Goal: Transaction & Acquisition: Purchase product/service

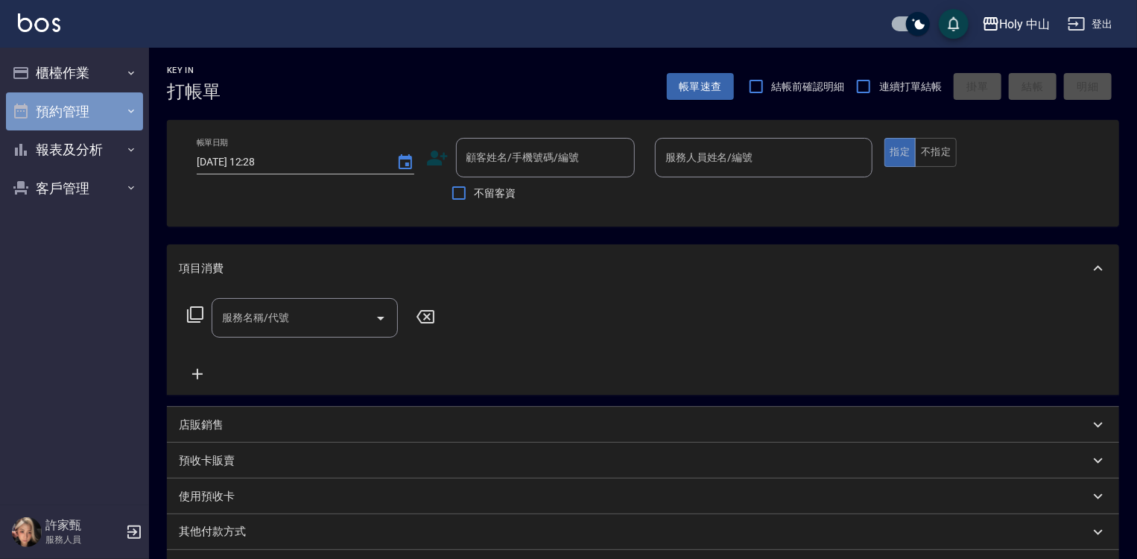
click at [83, 115] on button "預約管理" at bounding box center [74, 111] width 137 height 39
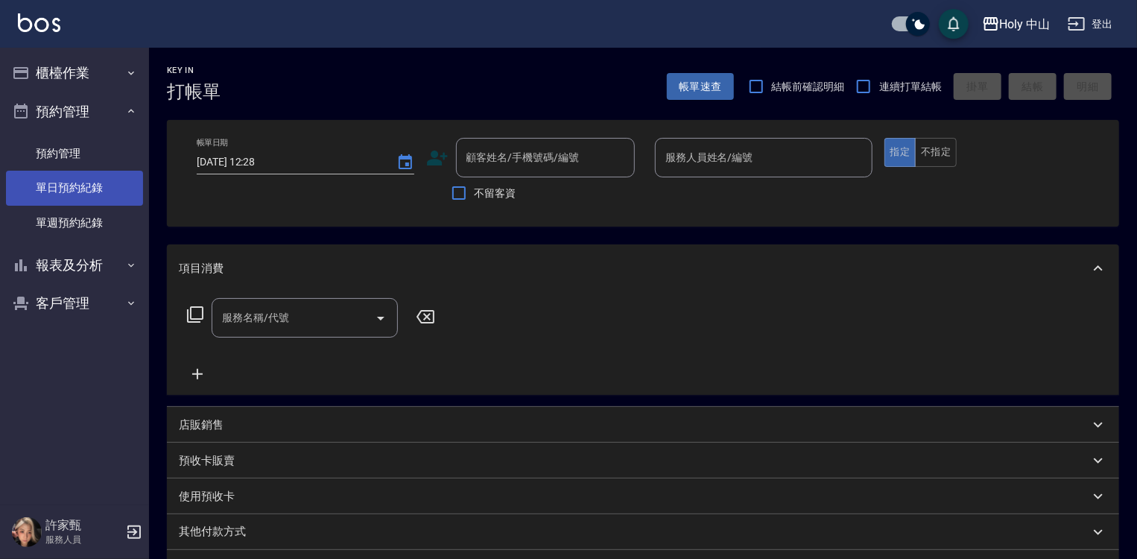
click at [90, 191] on link "單日預約紀錄" at bounding box center [74, 188] width 137 height 34
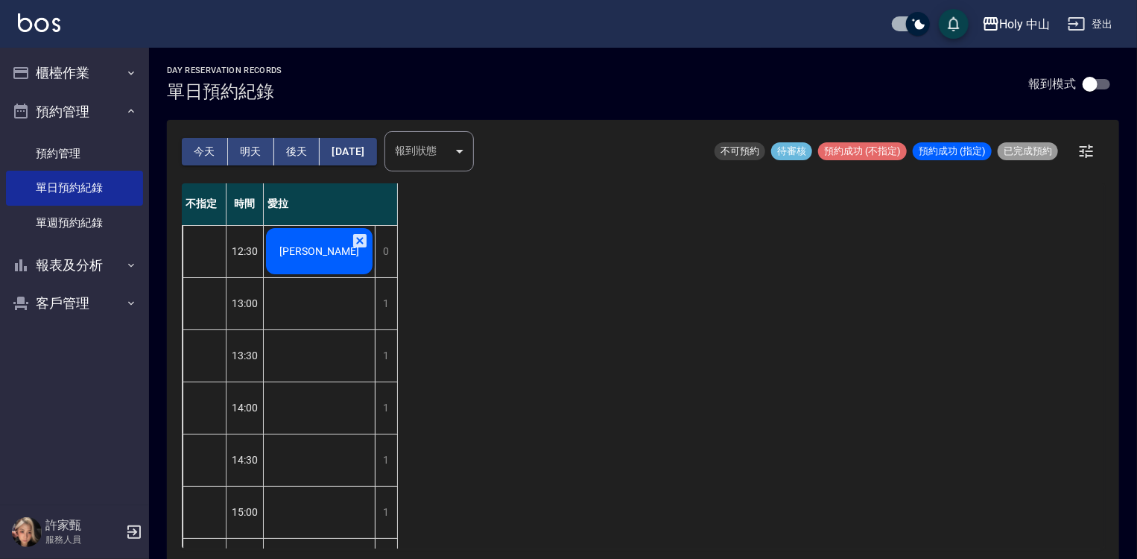
click at [335, 248] on span "[PERSON_NAME]" at bounding box center [319, 251] width 86 height 12
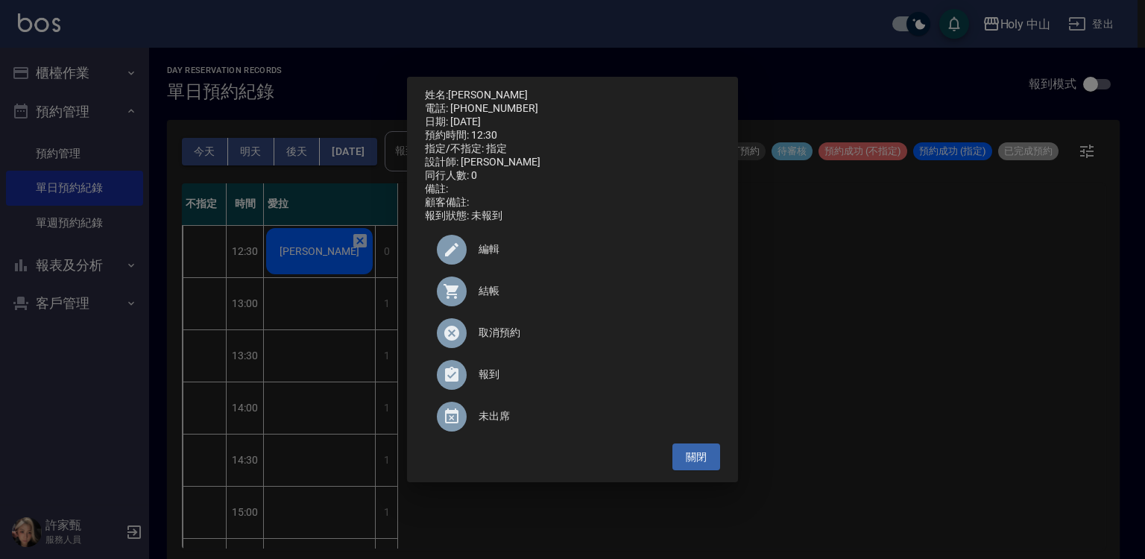
click at [495, 299] on span "結帳" at bounding box center [593, 291] width 230 height 16
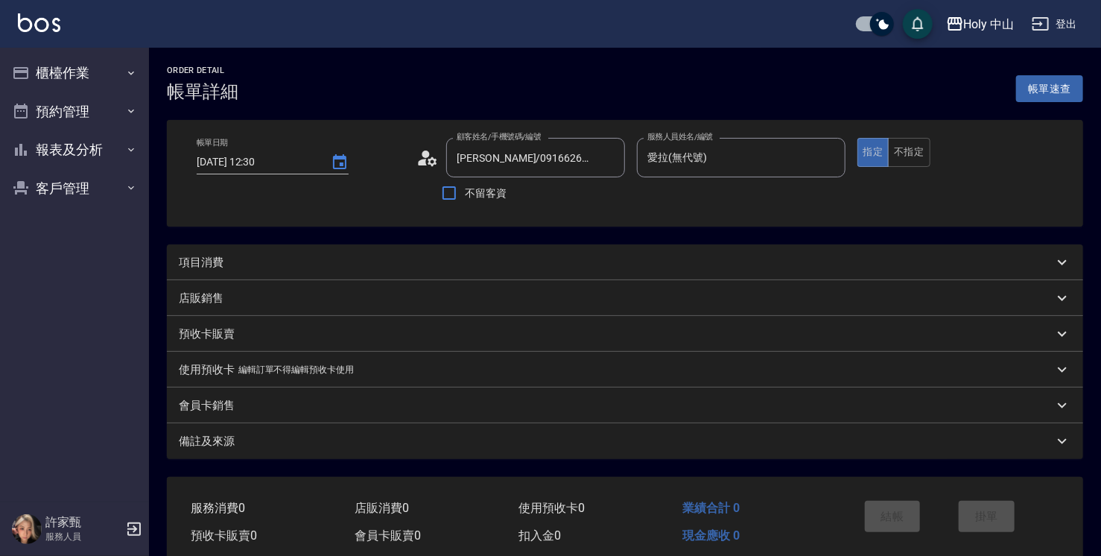
drag, startPoint x: 0, startPoint y: 0, endPoint x: 238, endPoint y: 258, distance: 350.7
click at [238, 258] on div "項目消費" at bounding box center [616, 263] width 875 height 16
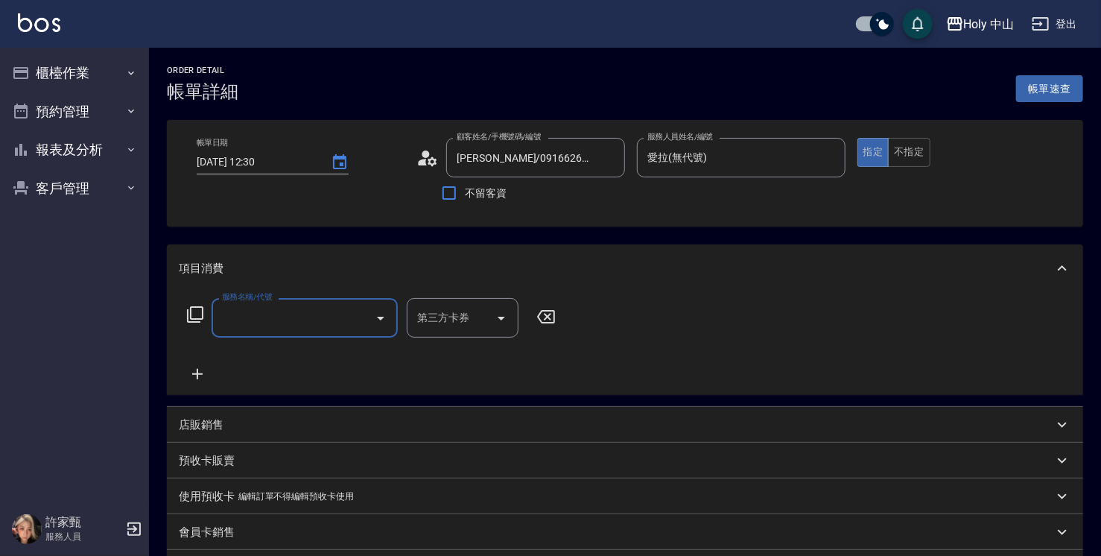
click at [282, 314] on input "服務名稱/代號" at bounding box center [293, 318] width 151 height 26
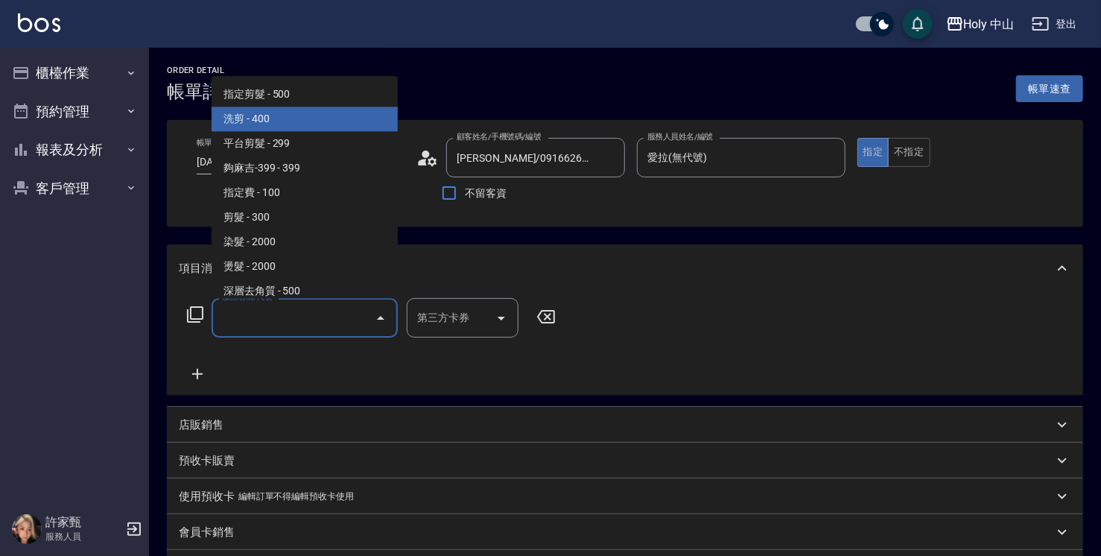
click at [316, 125] on span "洗剪 - 400" at bounding box center [305, 119] width 186 height 25
type input "洗剪(3)"
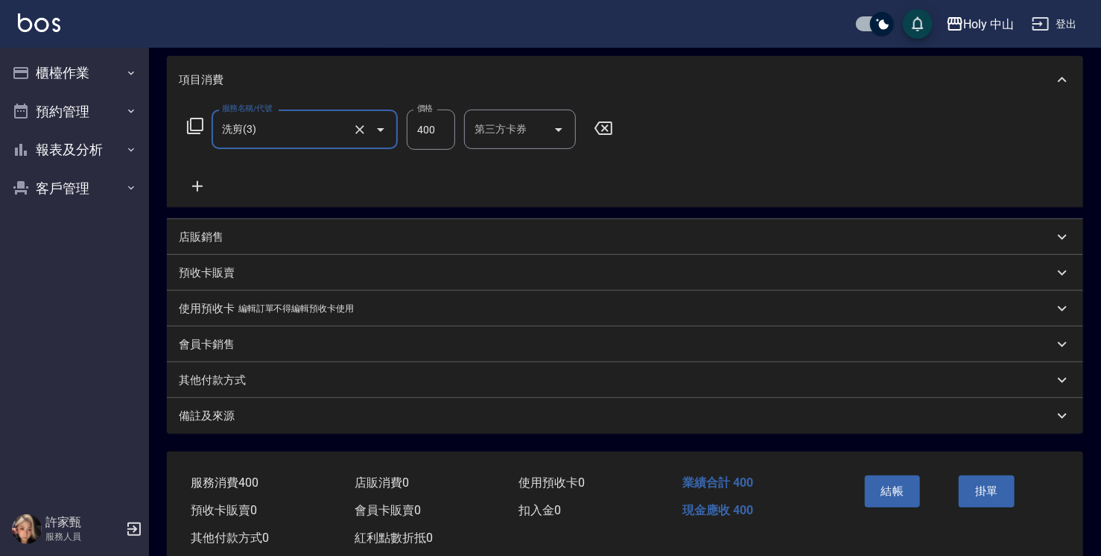
scroll to position [225, 0]
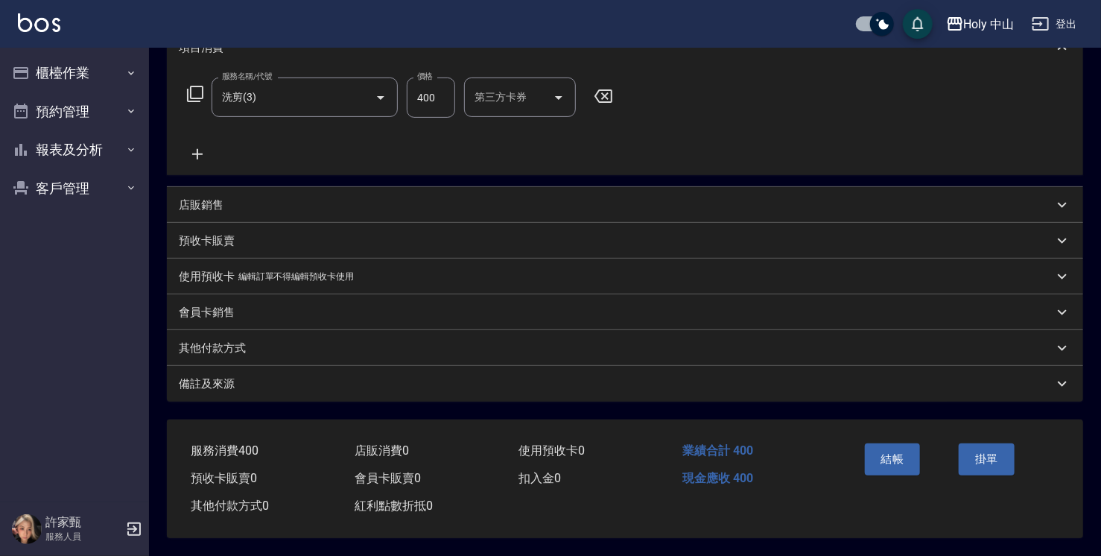
click at [629, 384] on div "備註及來源" at bounding box center [616, 384] width 875 height 16
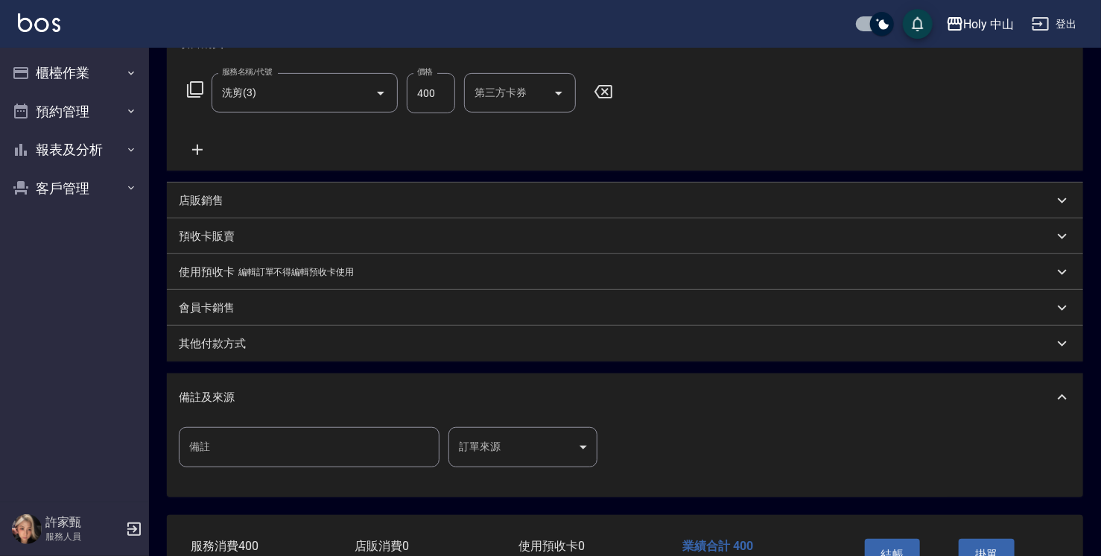
click at [555, 440] on body "Holy 中山 登出 櫃檯作業 打帳單 帳單列表 營業儀表板 現場電腦打卡 預約管理 預約管理 單日預約紀錄 單週預約紀錄 報表及分析 報表目錄 店家日報表 …" at bounding box center [550, 213] width 1101 height 876
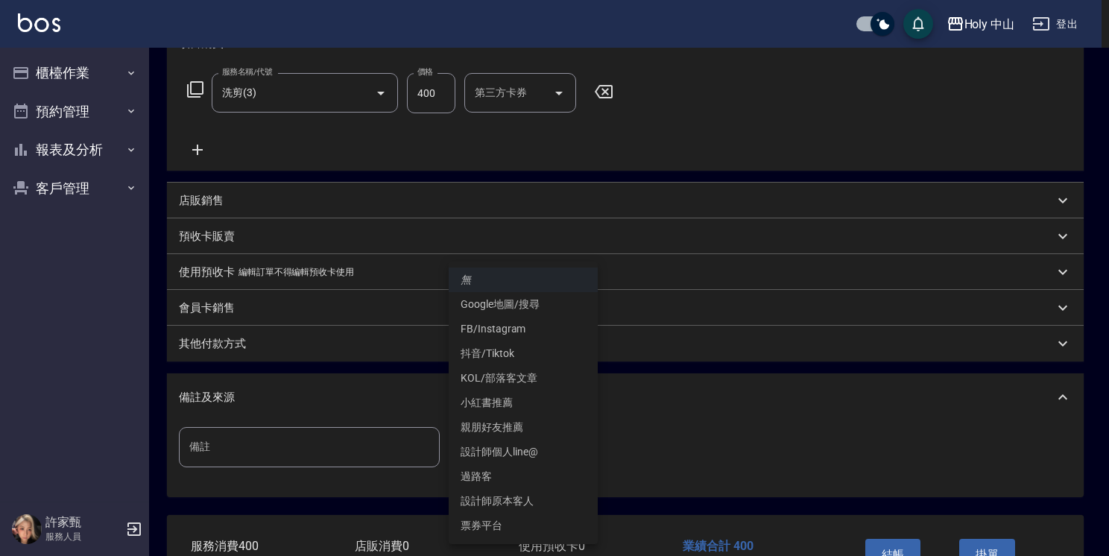
click at [531, 496] on li "設計師原本客人" at bounding box center [523, 501] width 149 height 25
type input "設計師原本客人"
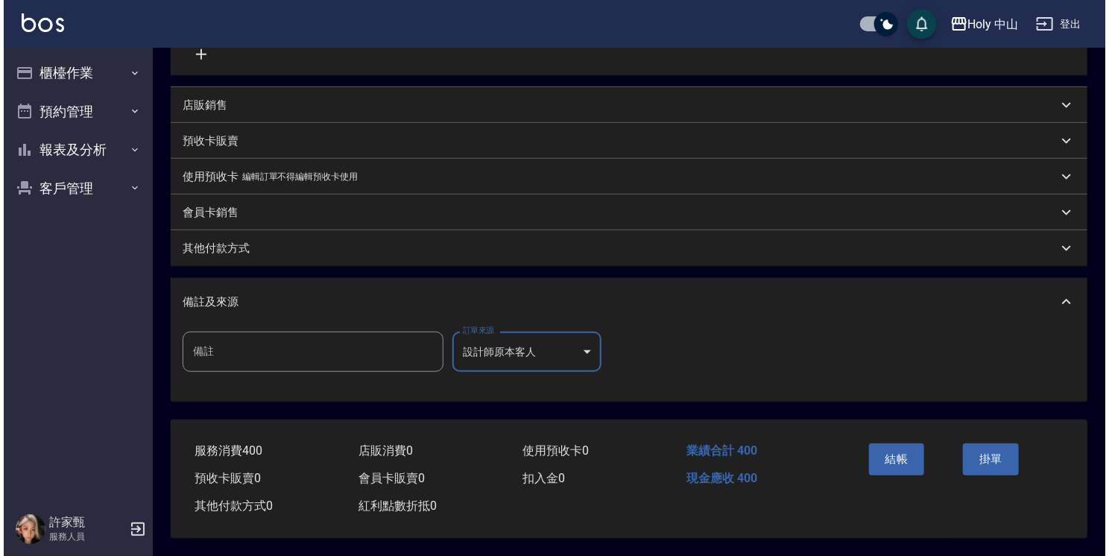
scroll to position [325, 0]
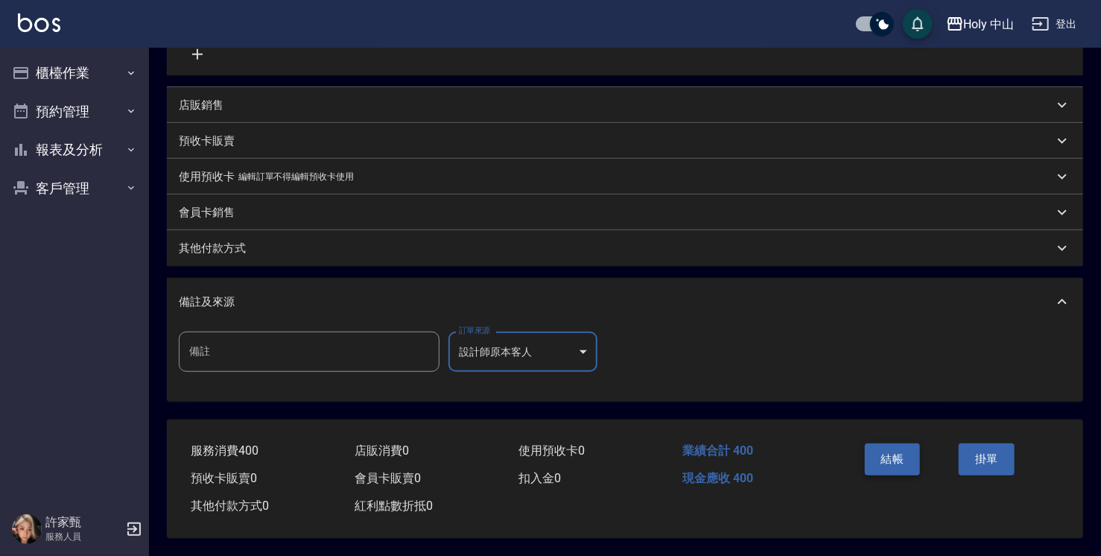
click at [888, 453] on button "結帳" at bounding box center [893, 458] width 56 height 31
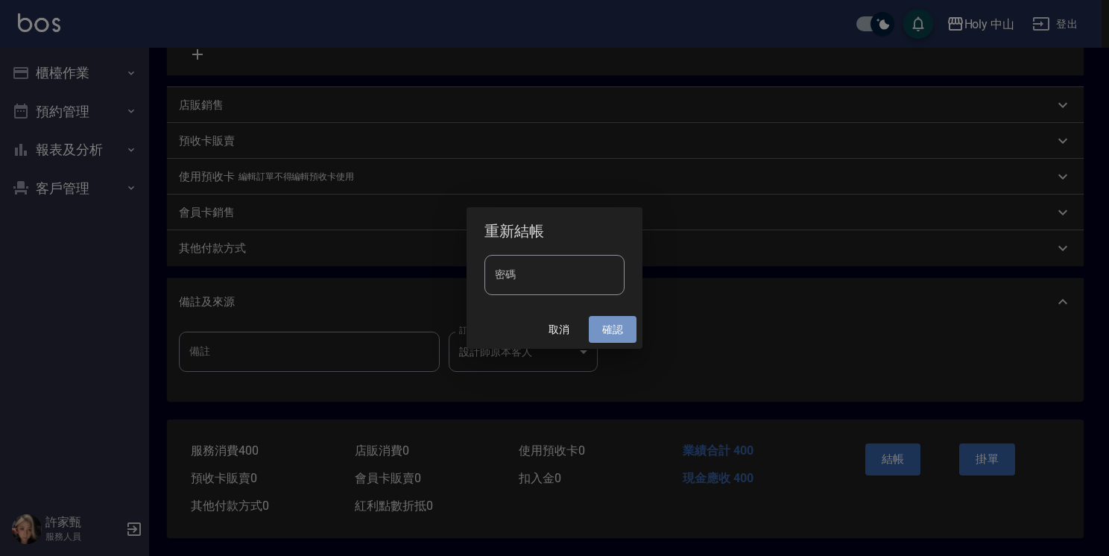
click at [604, 327] on button "確認" at bounding box center [613, 330] width 48 height 28
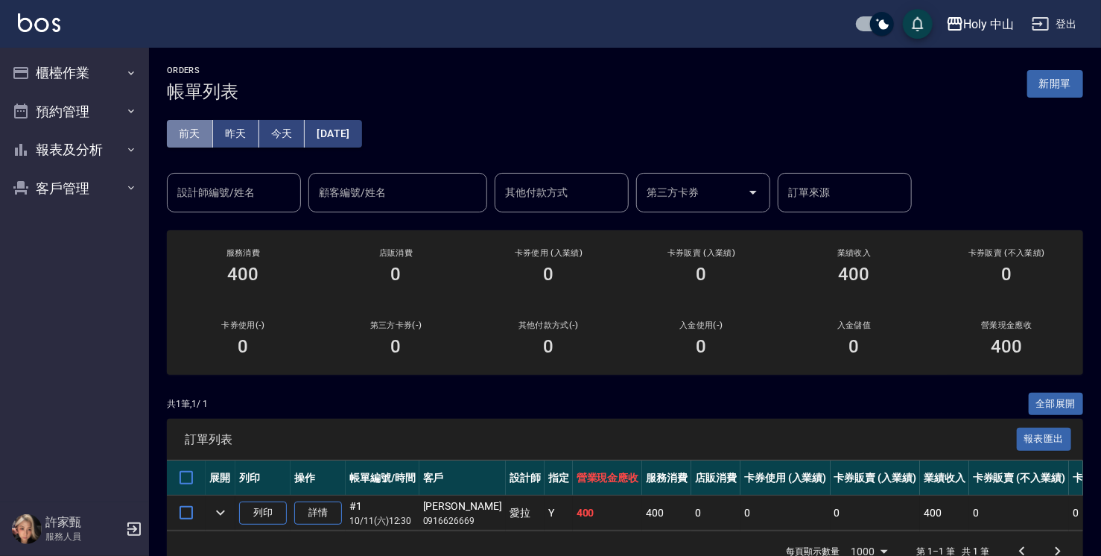
click at [186, 133] on button "前天" at bounding box center [190, 134] width 46 height 28
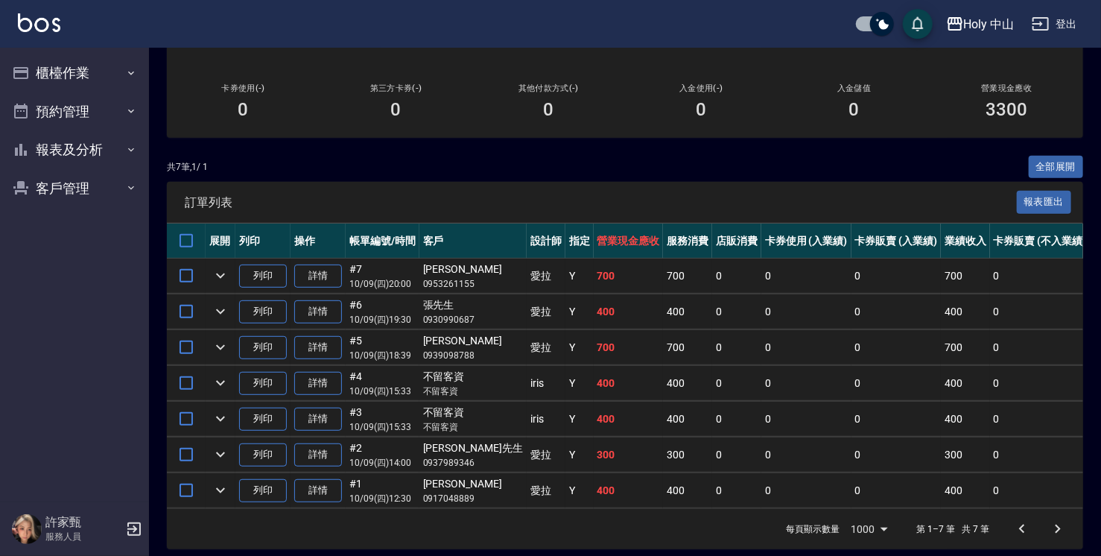
scroll to position [256, 0]
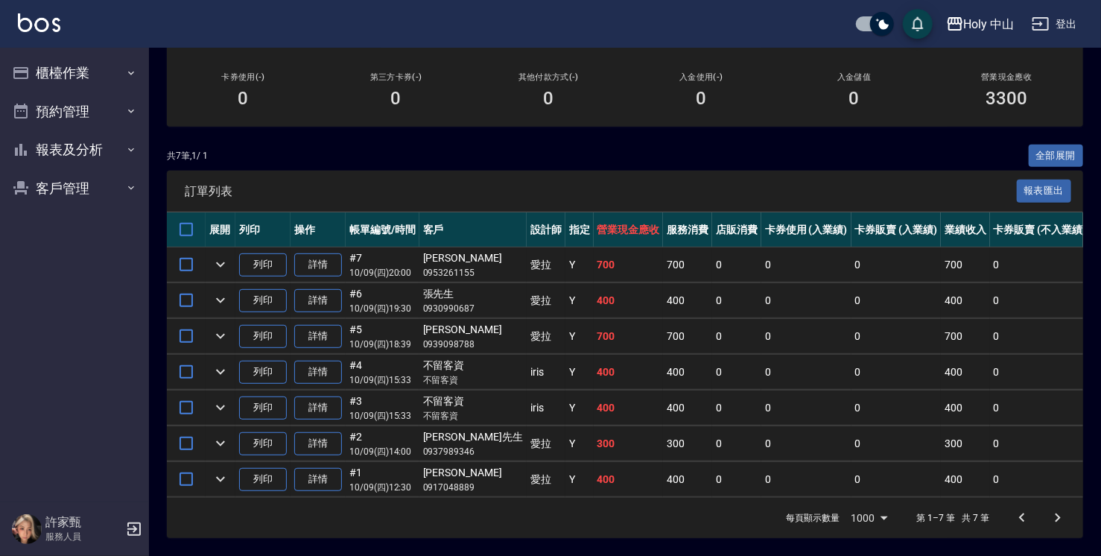
click at [941, 247] on td "700" at bounding box center [965, 264] width 49 height 35
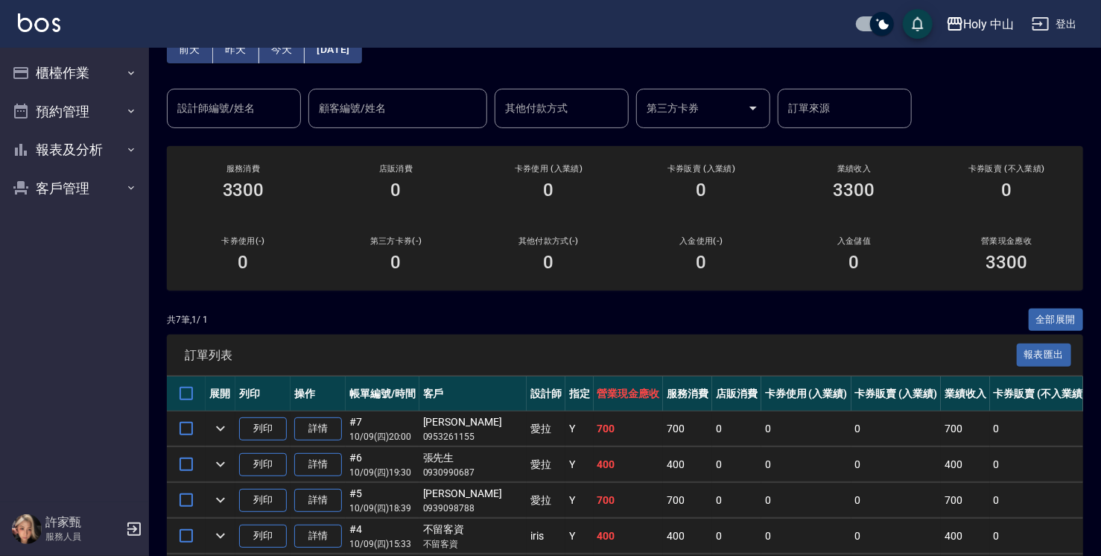
scroll to position [0, 0]
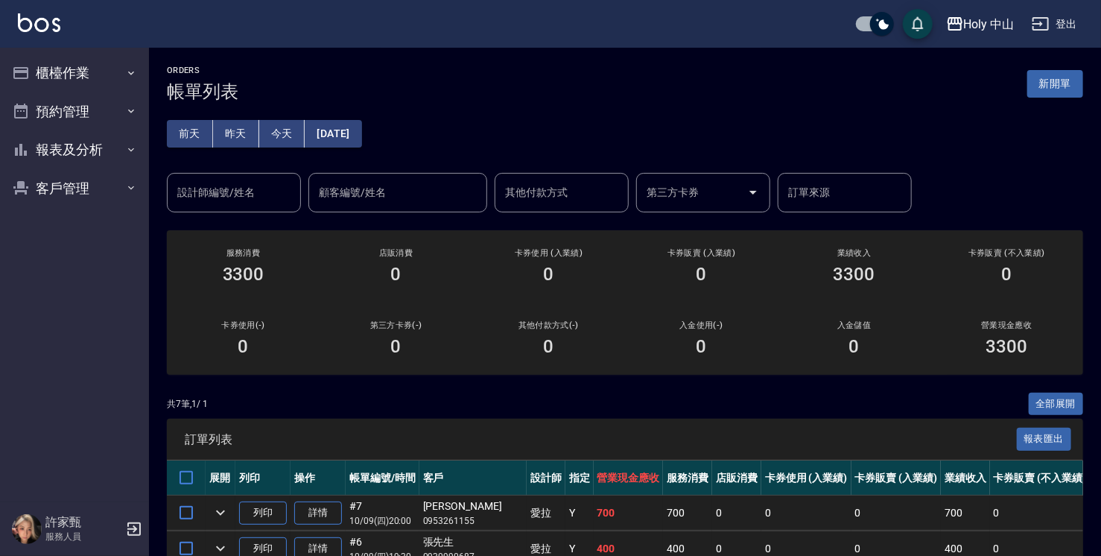
click at [275, 130] on button "今天" at bounding box center [282, 134] width 46 height 28
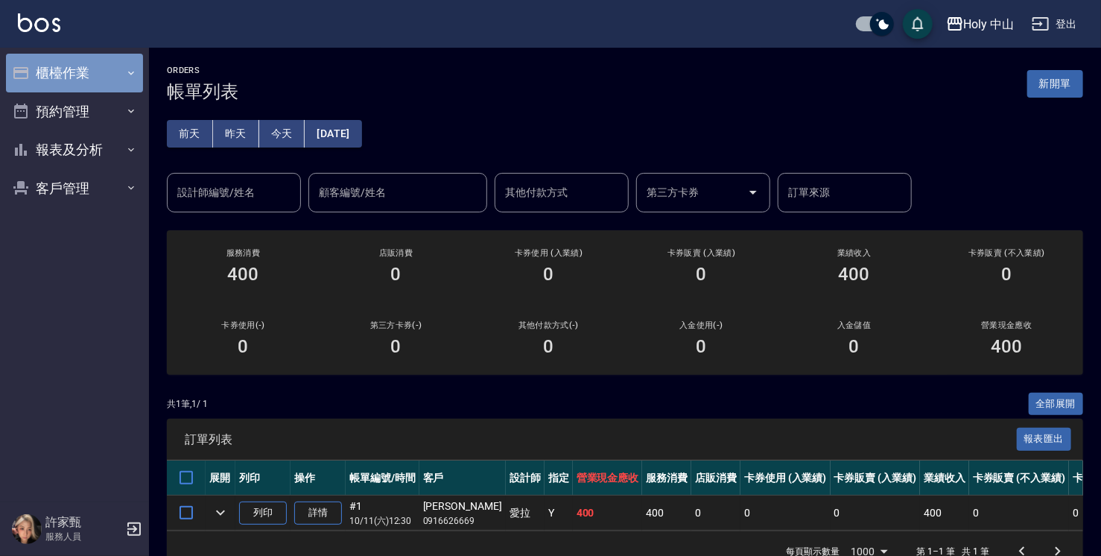
drag, startPoint x: 118, startPoint y: 66, endPoint x: 107, endPoint y: 86, distance: 23.4
click at [118, 69] on button "櫃檯作業" at bounding box center [74, 73] width 137 height 39
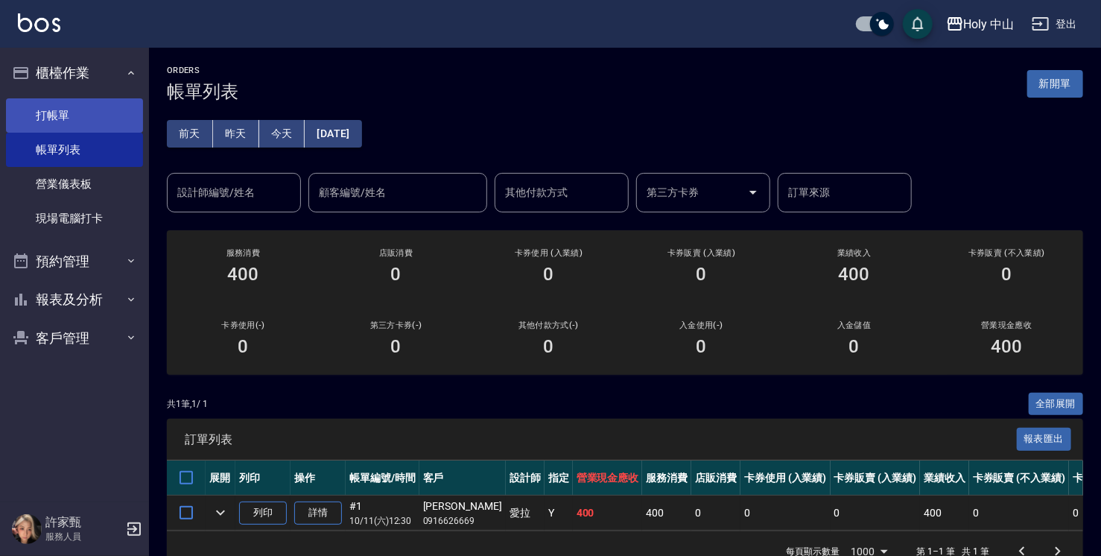
click at [98, 115] on link "打帳單" at bounding box center [74, 115] width 137 height 34
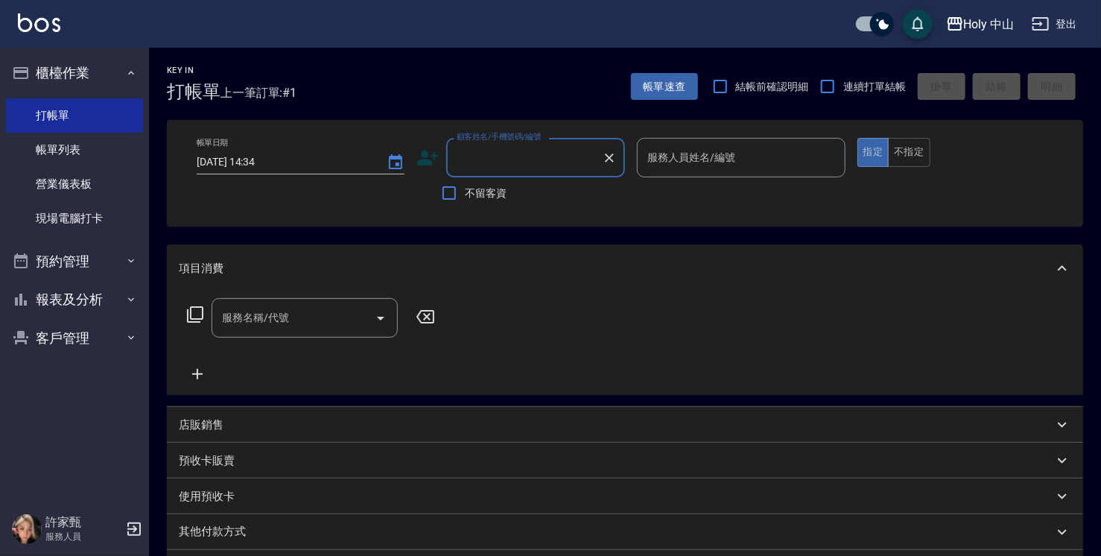
click at [420, 156] on icon at bounding box center [428, 158] width 22 height 22
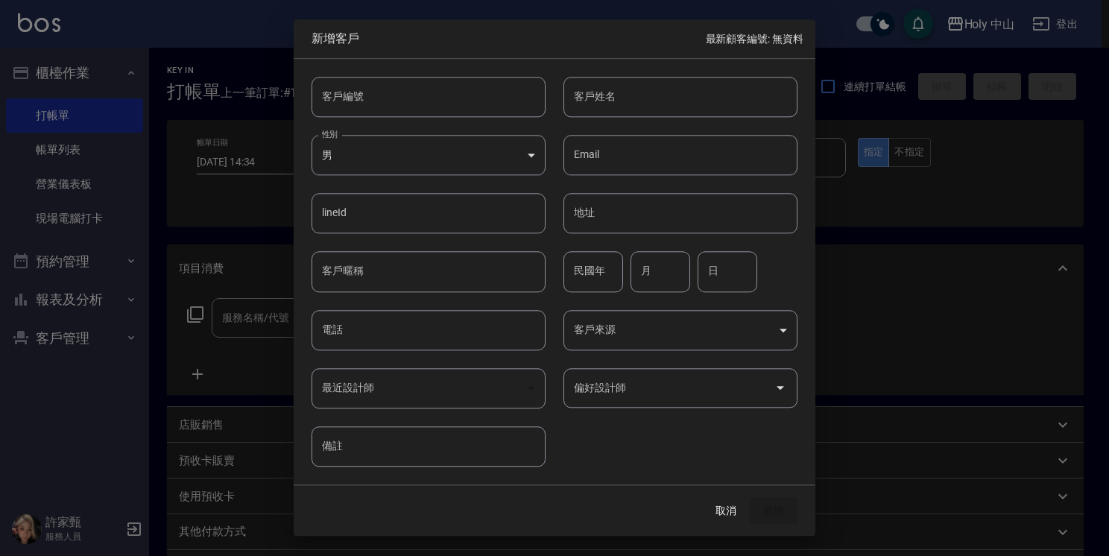
click at [641, 99] on input "客戶姓名" at bounding box center [680, 97] width 234 height 40
type input "[PERSON_NAME]"
click at [448, 331] on input "電話" at bounding box center [428, 330] width 234 height 40
type input "0972935288"
click at [778, 337] on body "Holy 中山 登出 櫃檯作業 打帳單 帳單列表 營業儀表板 現場電腦打卡 預約管理 預約管理 單日預約紀錄 單週預約紀錄 報表及分析 報表目錄 店家日報表 …" at bounding box center [554, 373] width 1109 height 747
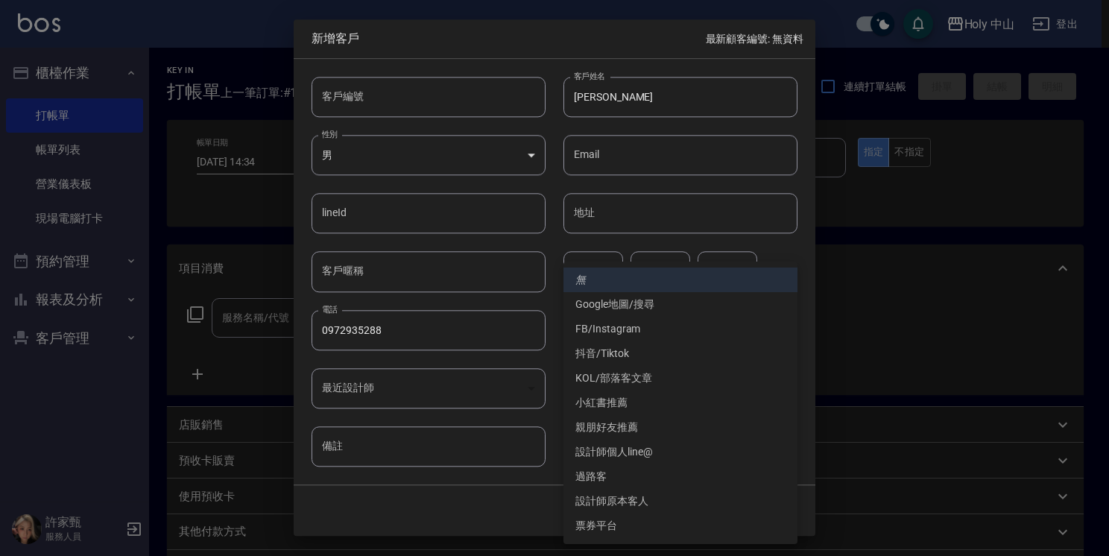
click at [601, 478] on li "過路客" at bounding box center [680, 476] width 234 height 25
type input "過路客"
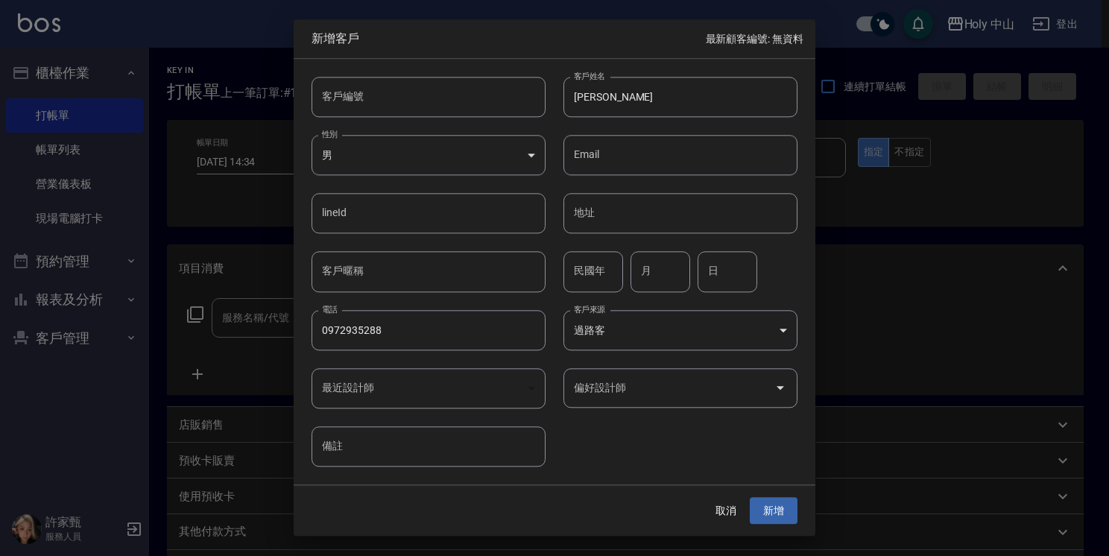
click at [731, 396] on input "偏好設計師" at bounding box center [669, 388] width 198 height 26
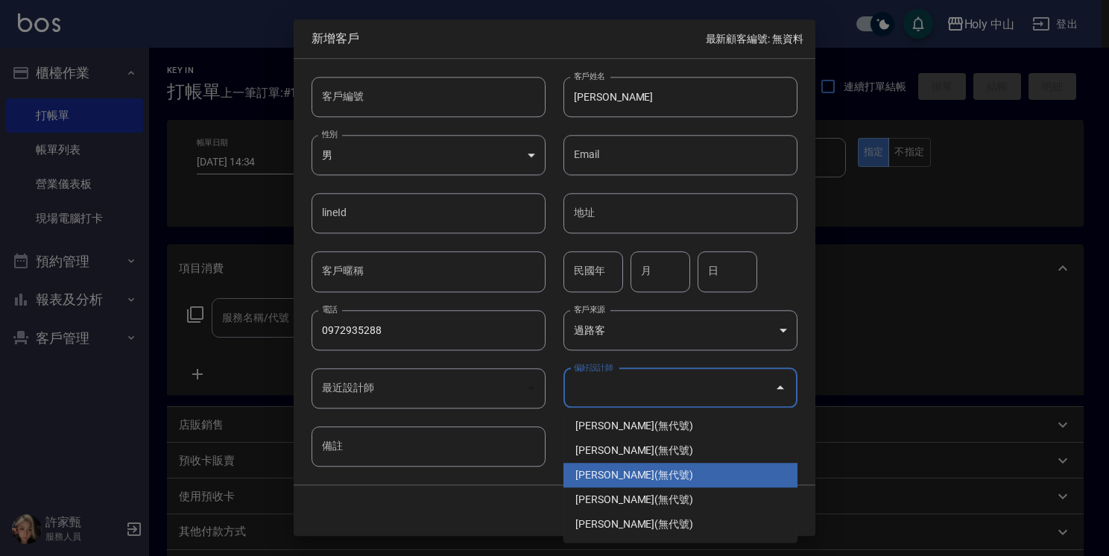
click at [605, 478] on li "[PERSON_NAME](無代號)" at bounding box center [680, 475] width 234 height 25
type input "許家甄"
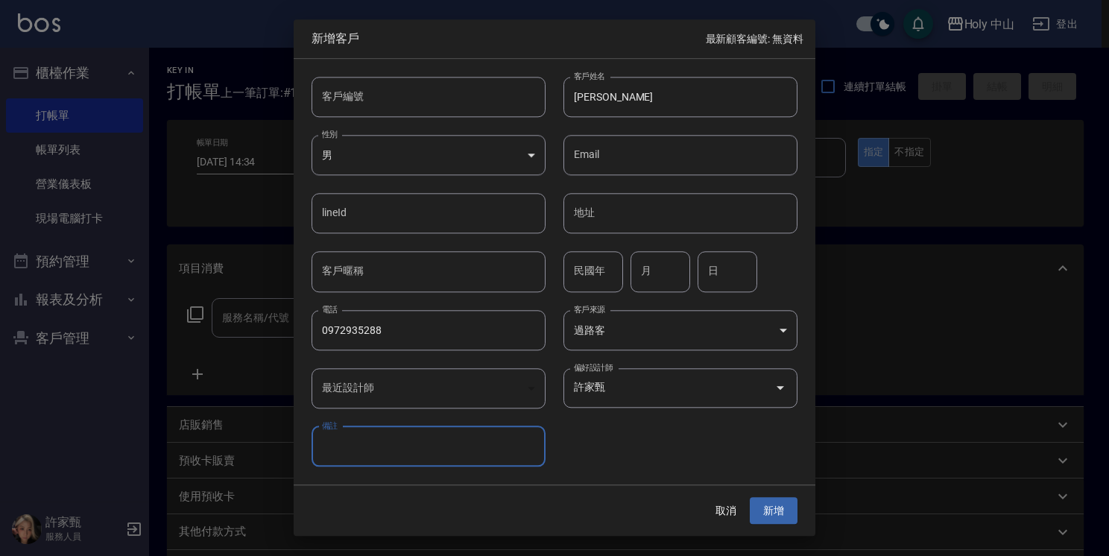
click at [767, 511] on button "新增" at bounding box center [774, 511] width 48 height 28
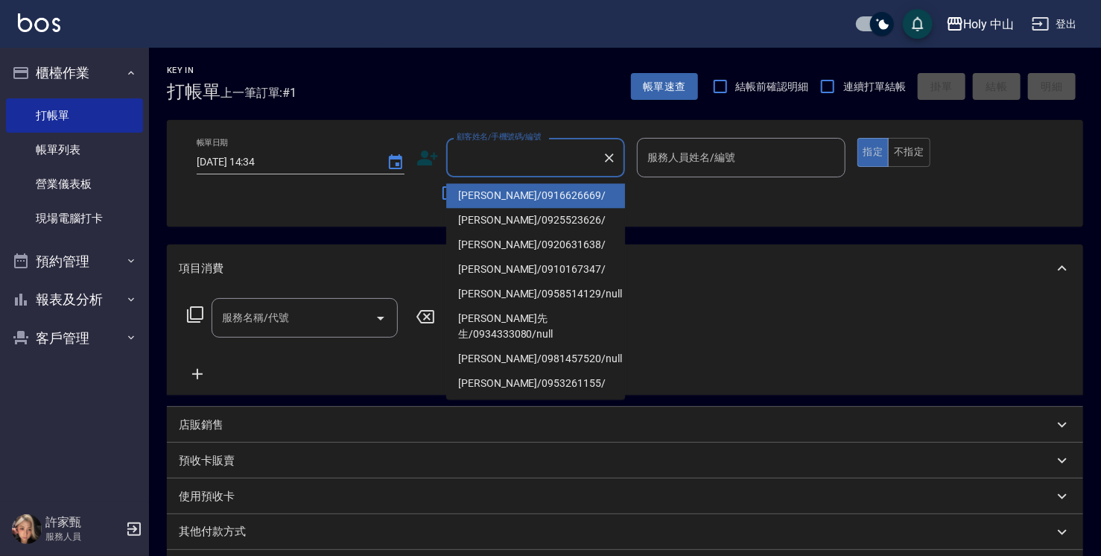
click at [499, 160] on input "顧客姓名/手機號碼/編號" at bounding box center [524, 158] width 143 height 26
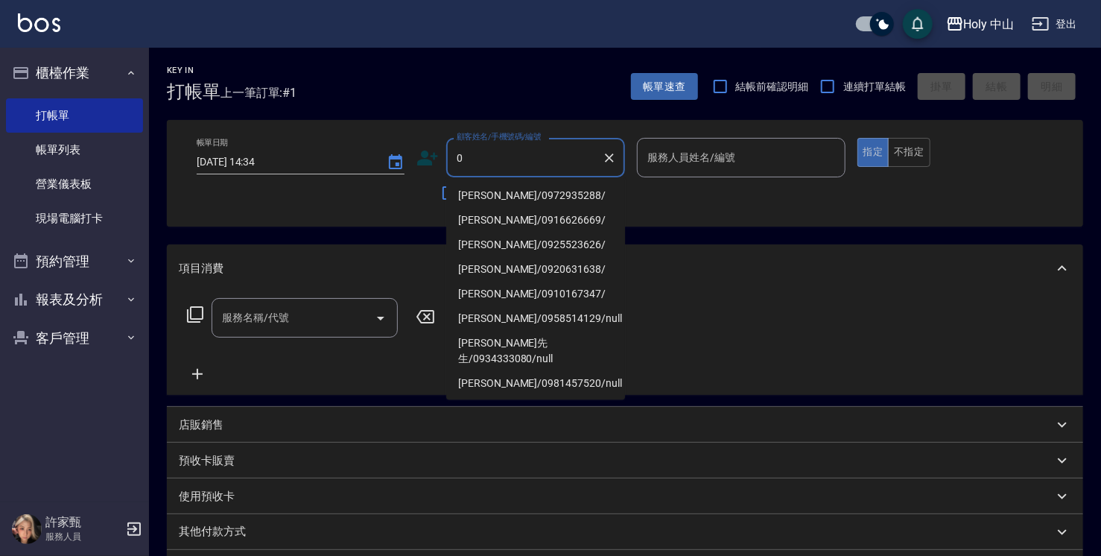
click at [469, 197] on li "[PERSON_NAME]/0972935288/" at bounding box center [535, 195] width 179 height 25
type input "[PERSON_NAME]/0972935288/"
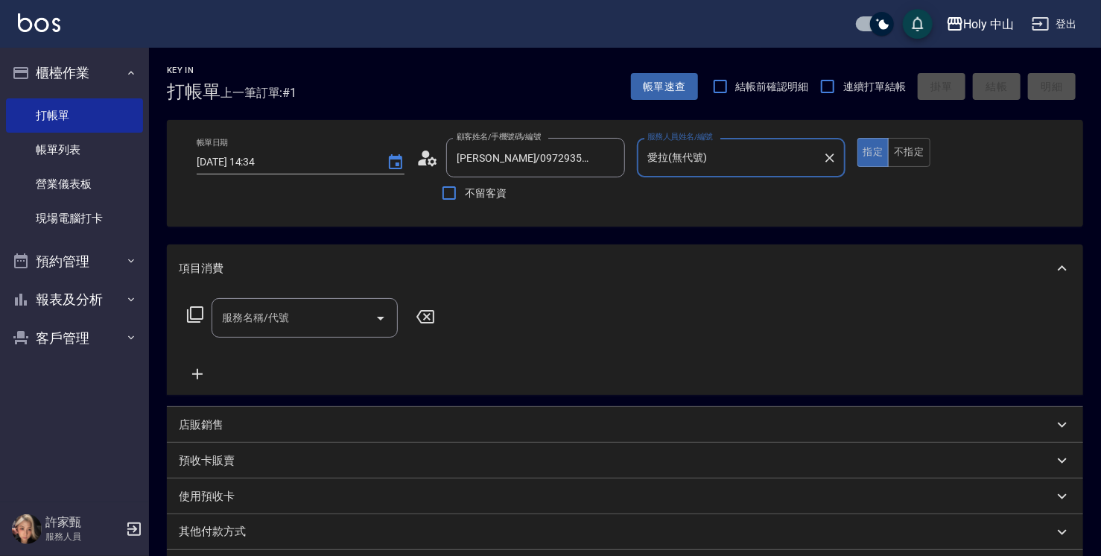
type input "愛拉(無代號)"
click at [272, 317] on div "服務名稱/代號 服務名稱/代號" at bounding box center [305, 317] width 186 height 39
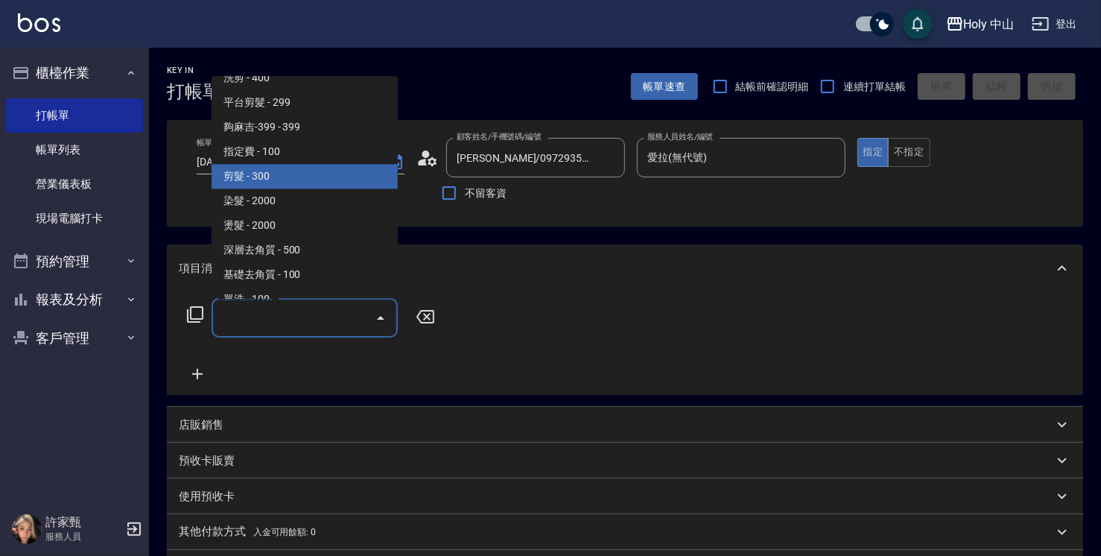
scroll to position [60, 0]
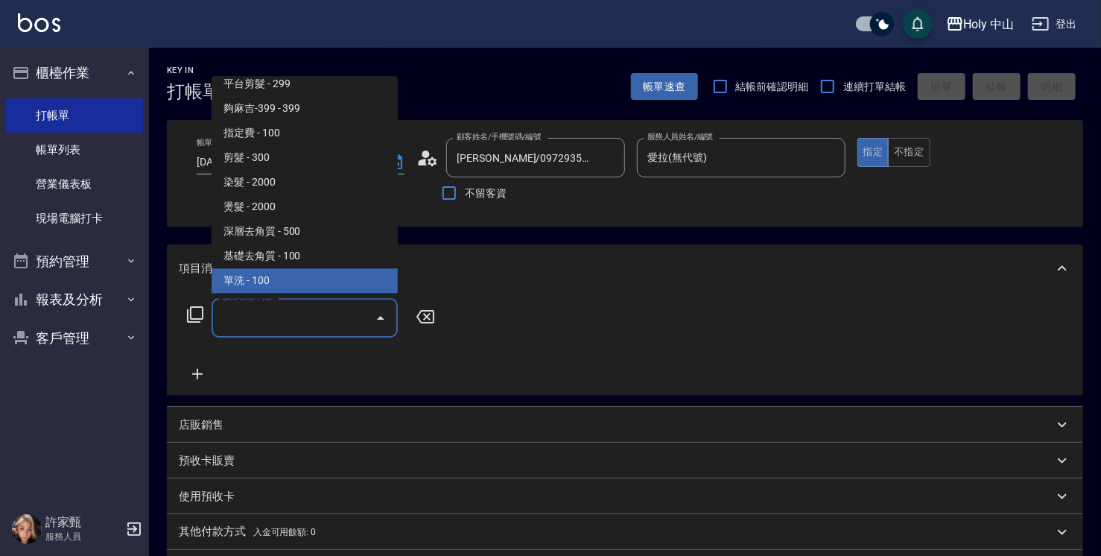
click at [308, 278] on span "單洗 - 100" at bounding box center [305, 280] width 186 height 25
type input "單洗(SP)"
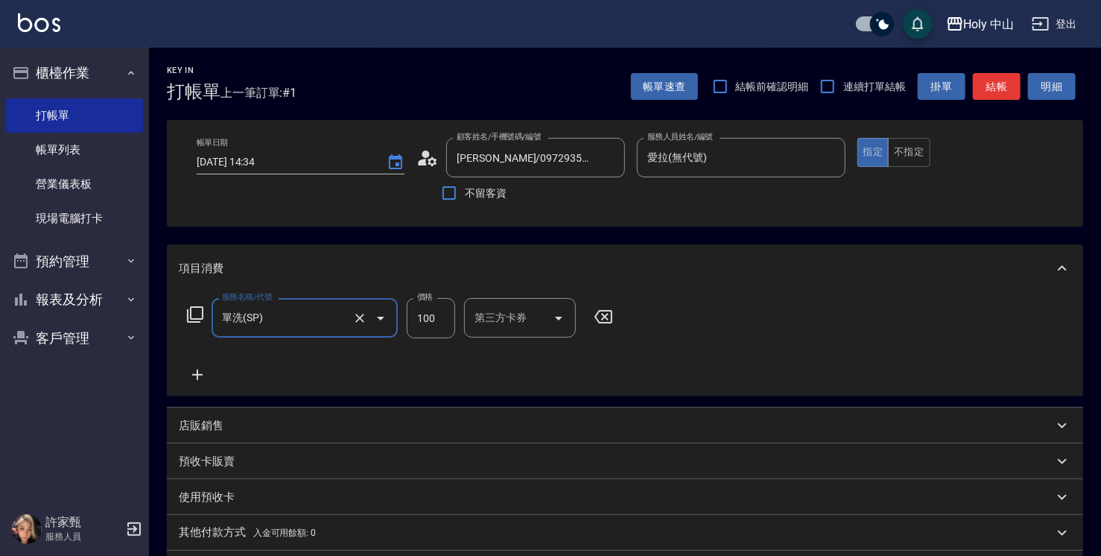
click at [432, 323] on input "100" at bounding box center [431, 318] width 48 height 40
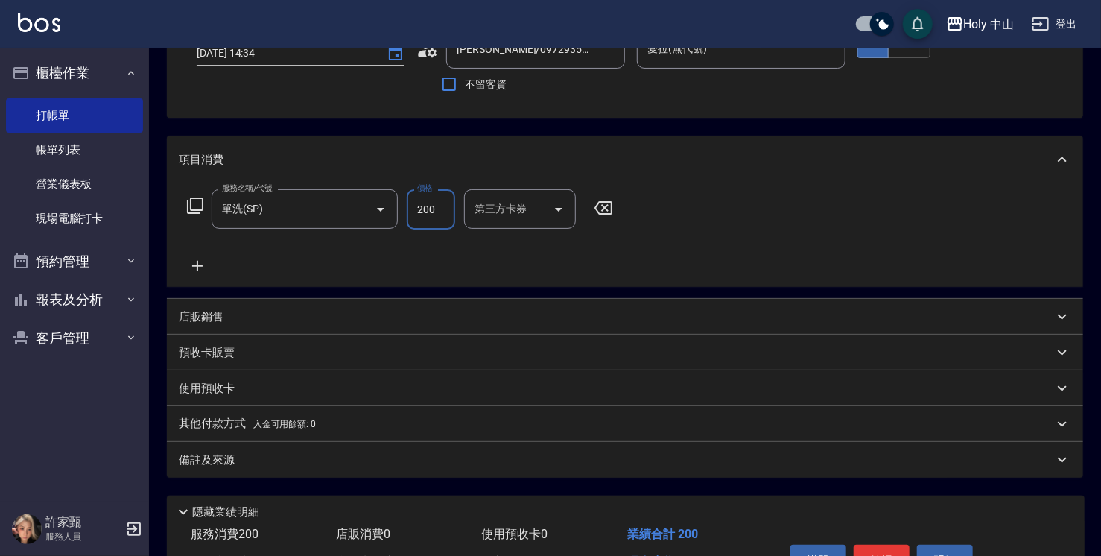
scroll to position [197, 0]
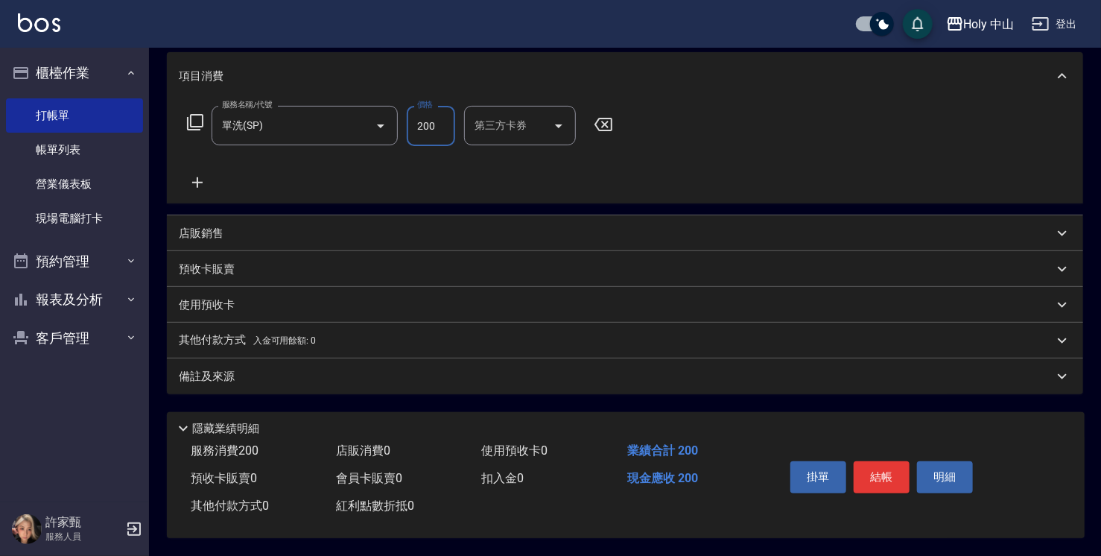
type input "200"
click at [698, 373] on div "備註及來源" at bounding box center [616, 377] width 875 height 16
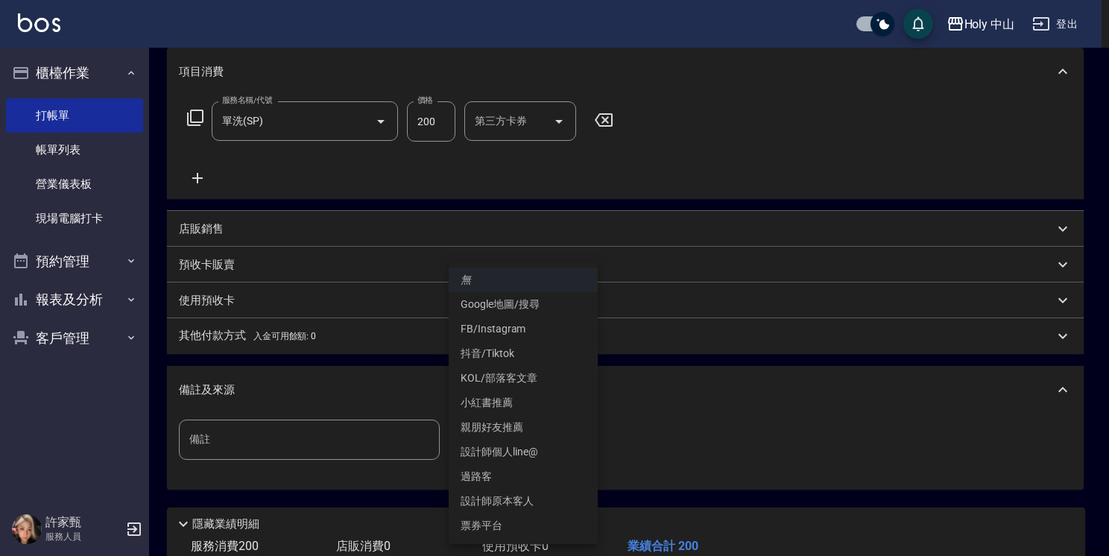
click at [530, 438] on body "Holy 中山 登出 櫃檯作業 打帳單 帳單列表 營業儀表板 現場電腦打卡 預約管理 預約管理 單日預約紀錄 單週預約紀錄 報表及分析 報表目錄 店家日報表 …" at bounding box center [554, 227] width 1109 height 848
click at [465, 481] on li "過路客" at bounding box center [523, 476] width 149 height 25
type input "過路客"
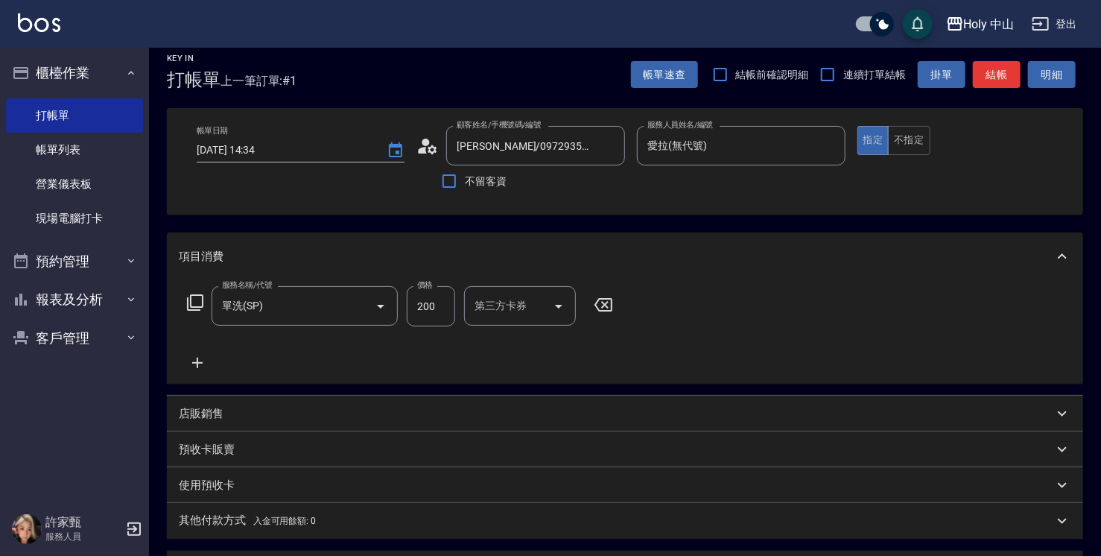
scroll to position [0, 0]
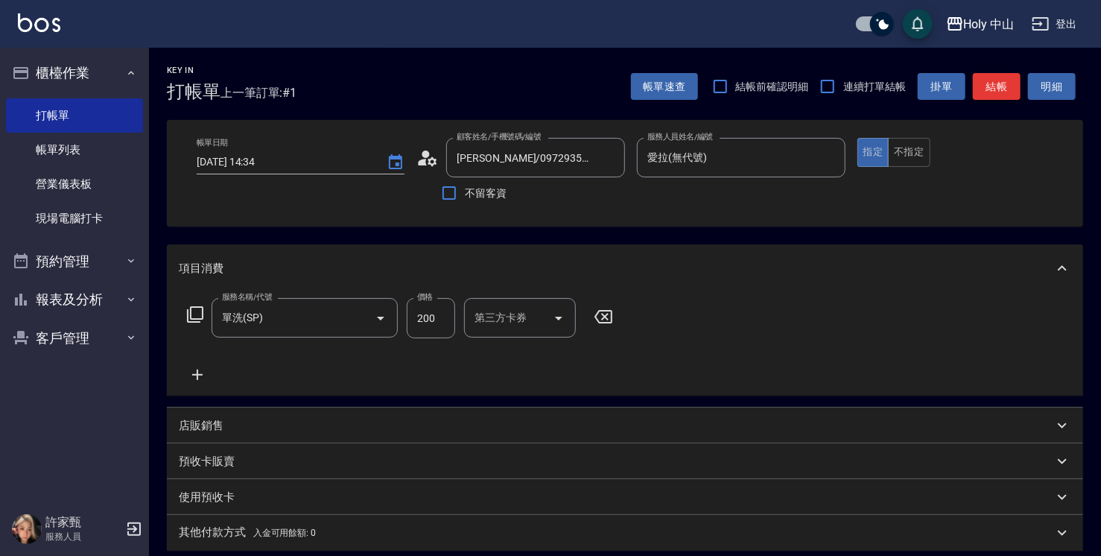
click at [995, 85] on button "結帳" at bounding box center [997, 87] width 48 height 28
